Goal: Browse casually

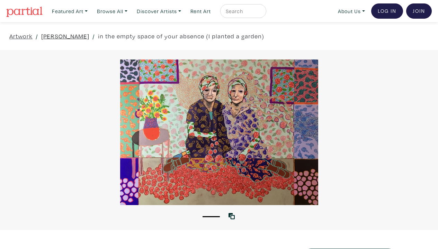
click at [63, 36] on link "[PERSON_NAME]" at bounding box center [65, 36] width 48 height 9
